Goal: Information Seeking & Learning: Check status

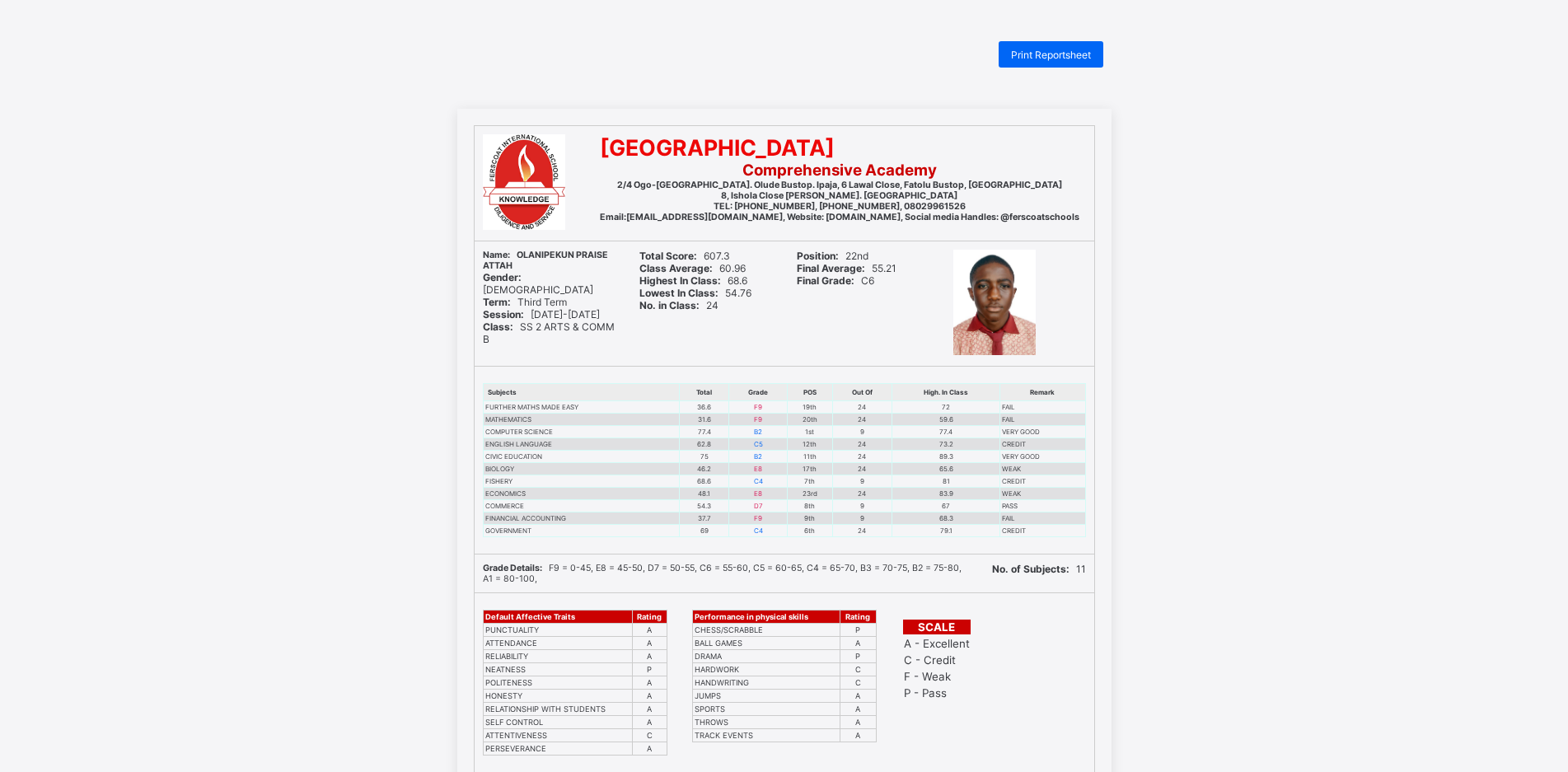
click at [1262, 198] on div "[GEOGRAPHIC_DATA] 2/4 Ogo-[GEOGRAPHIC_DATA]. Olude Bustop. Ipaja, [STREET_ADDRE…" at bounding box center [784, 566] width 1568 height 915
click at [1261, 198] on div "[GEOGRAPHIC_DATA] 2/4 Ogo-[GEOGRAPHIC_DATA]. Olude Bustop. Ipaja, [STREET_ADDRE…" at bounding box center [784, 566] width 1568 height 915
click at [1019, 735] on div "SCALE A - Excellent C - Credit F - Weak P - Pass" at bounding box center [994, 683] width 201 height 179
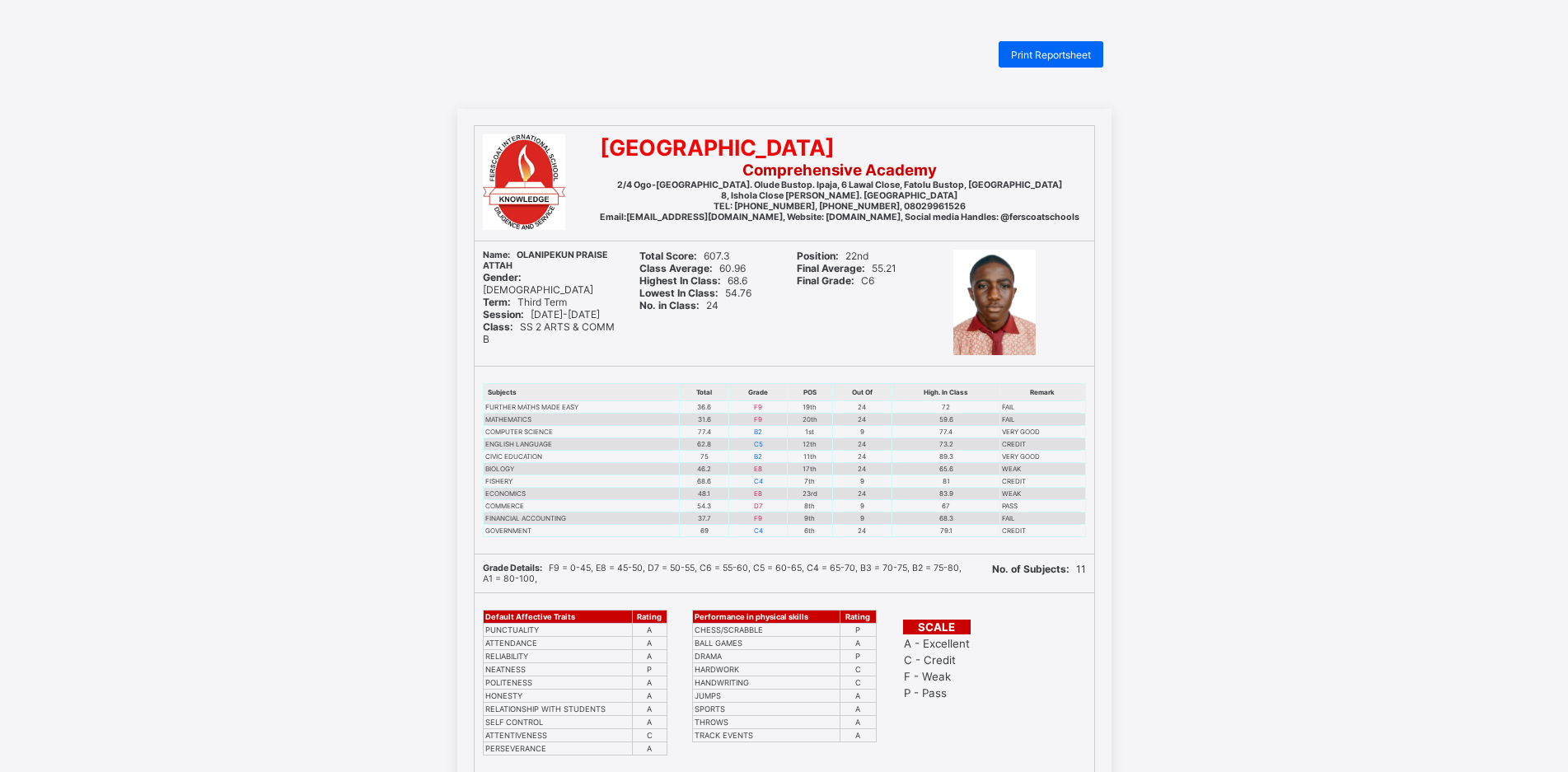
click at [1019, 735] on div "SCALE A - Excellent C - Credit F - Weak P - Pass" at bounding box center [994, 683] width 201 height 179
click at [1155, 717] on div "[GEOGRAPHIC_DATA] 2/4 Ogo-[GEOGRAPHIC_DATA]. Olude Bustop. Ipaja, [STREET_ADDRE…" at bounding box center [784, 566] width 1568 height 915
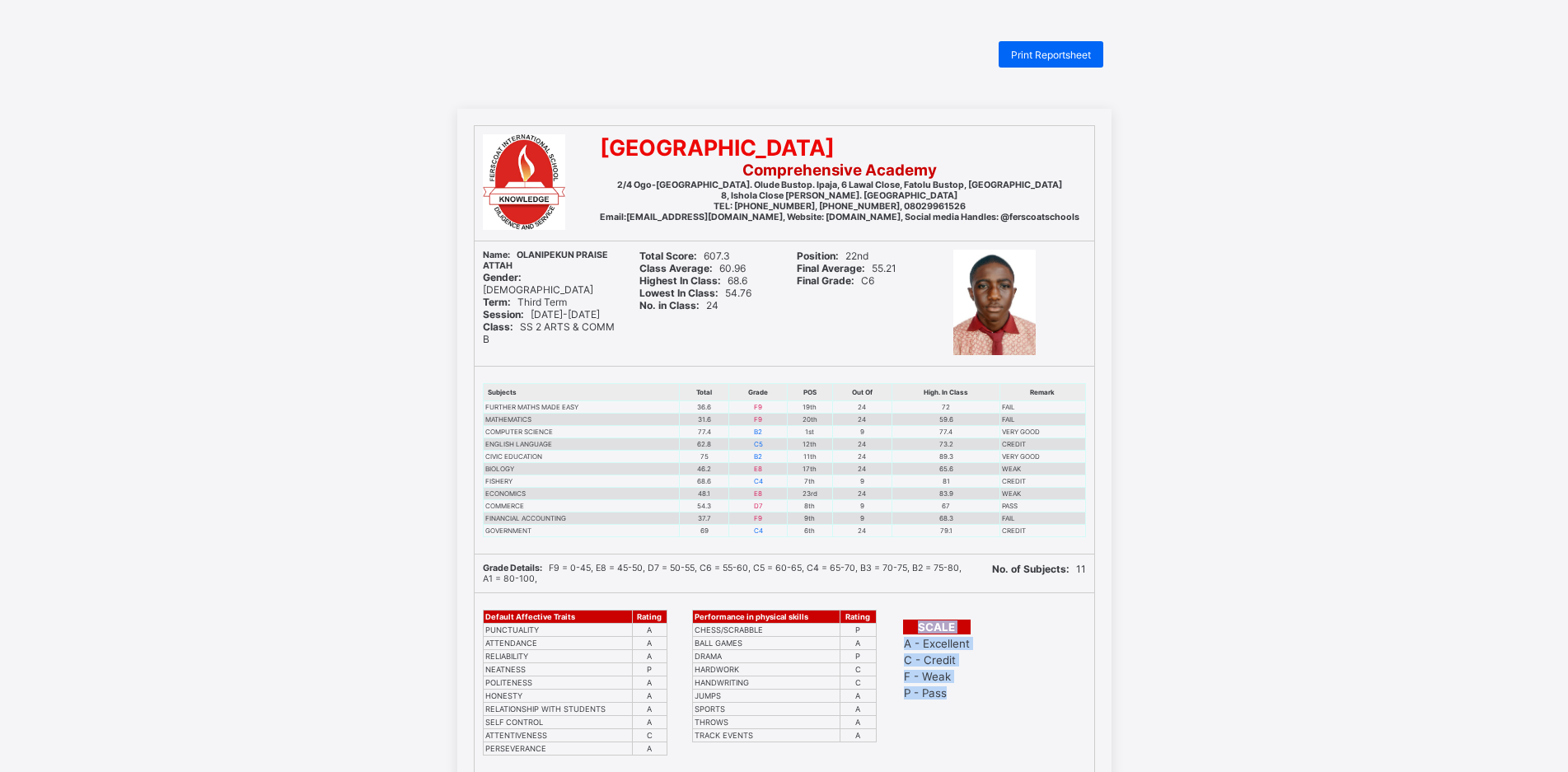
click at [1088, 719] on div "SCALE A - Excellent C - Credit F - Weak P - Pass" at bounding box center [994, 683] width 201 height 179
click at [1094, 713] on div "SCALE A - Excellent C - Credit F - Weak P - Pass" at bounding box center [994, 683] width 201 height 179
click at [1217, 707] on div "[GEOGRAPHIC_DATA] 2/4 Ogo-[GEOGRAPHIC_DATA]. Olude Bustop. Ipaja, [STREET_ADDRE…" at bounding box center [784, 566] width 1568 height 915
drag, startPoint x: 1217, startPoint y: 710, endPoint x: 1192, endPoint y: 765, distance: 60.4
click at [1216, 711] on div "[GEOGRAPHIC_DATA] 2/4 Ogo-[GEOGRAPHIC_DATA]. Olude Bustop. Ipaja, [STREET_ADDRE…" at bounding box center [784, 566] width 1568 height 915
